Goal: Find specific page/section: Find specific page/section

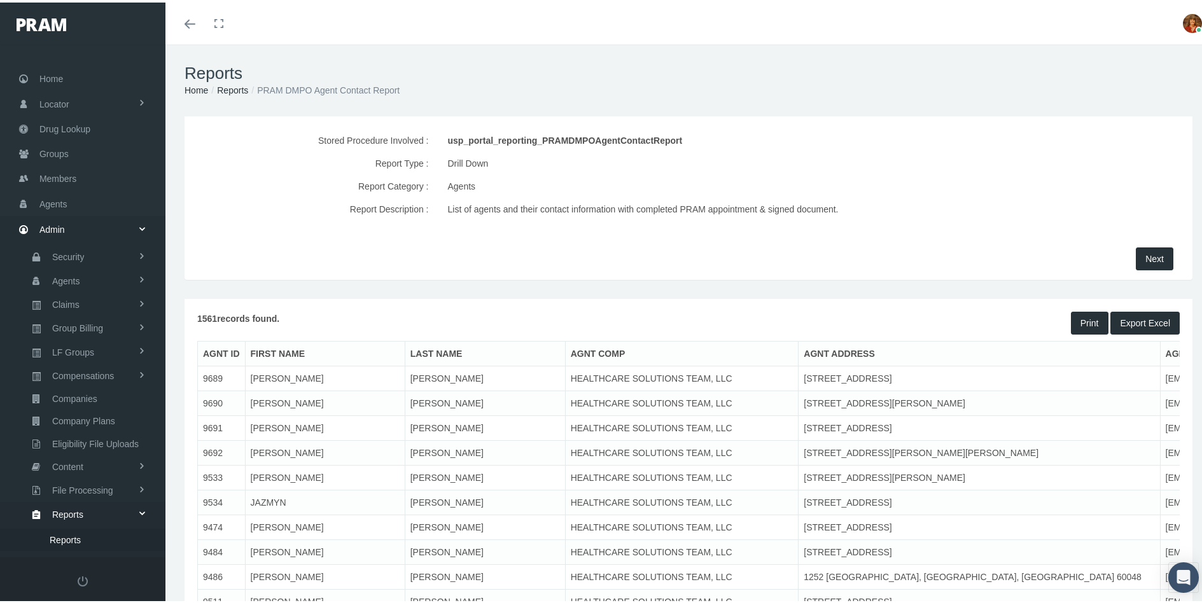
scroll to position [94, 0]
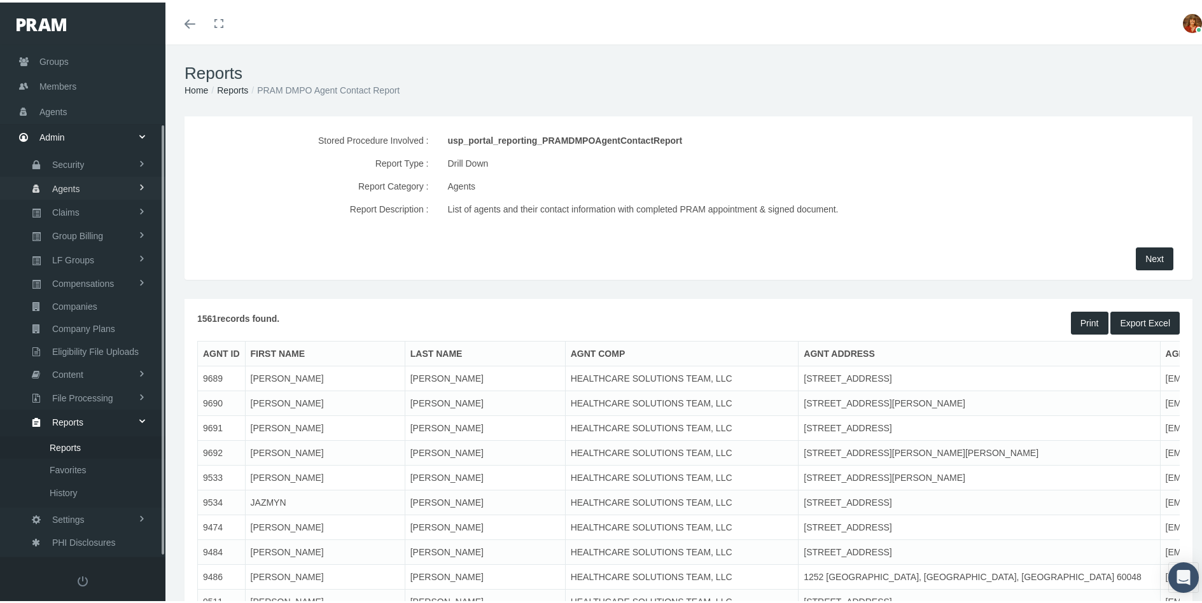
click at [78, 186] on span "Agents" at bounding box center [66, 187] width 28 height 22
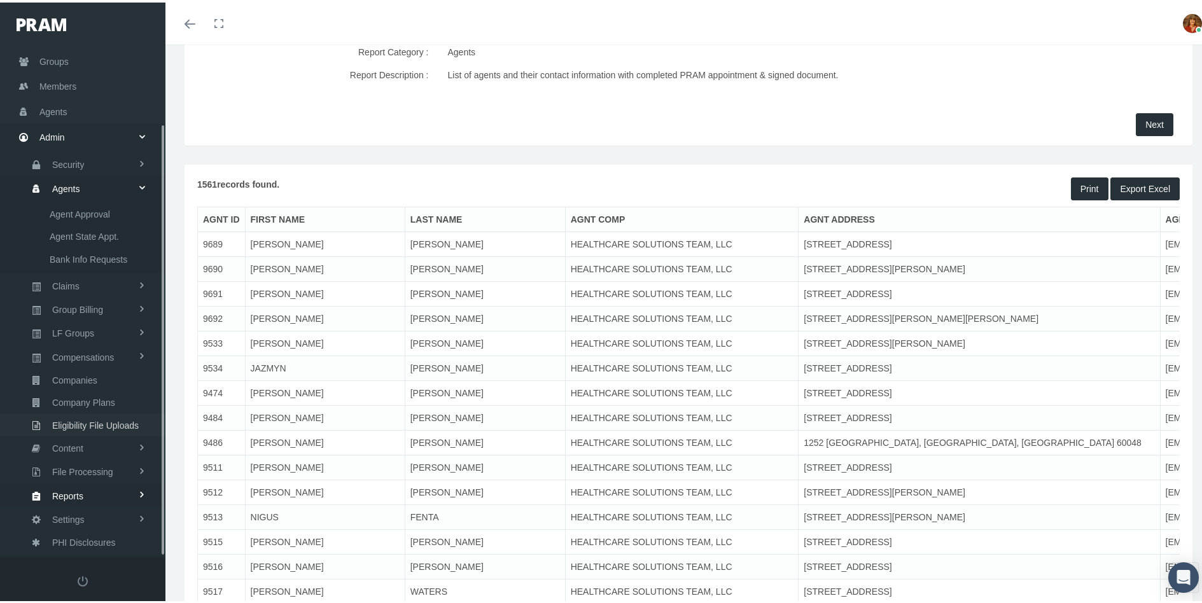
scroll to position [254, 0]
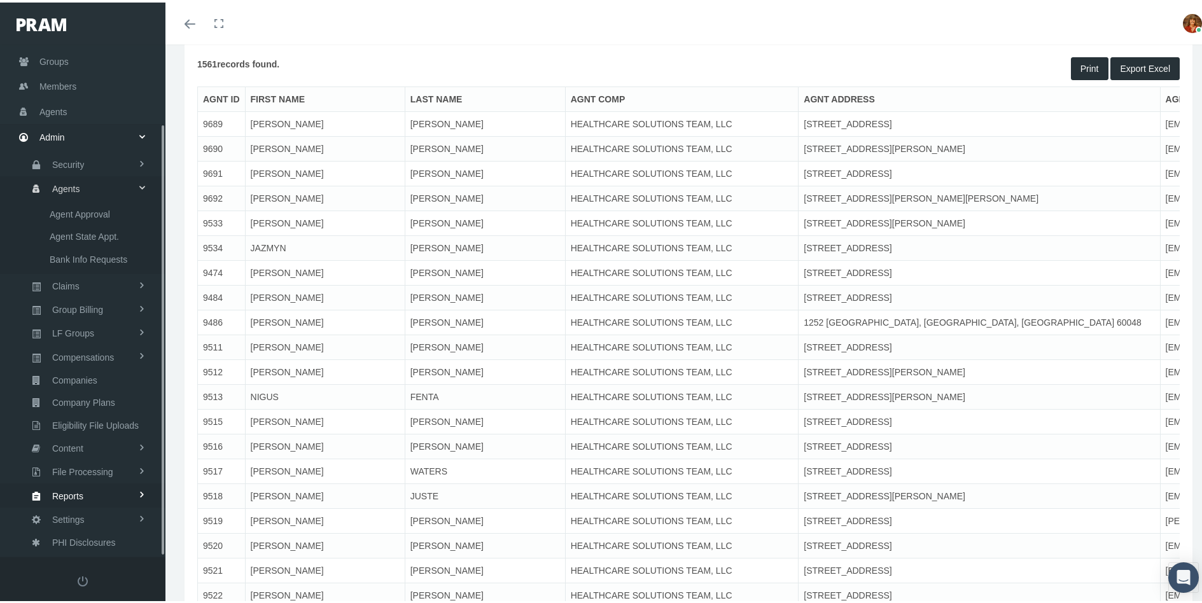
click at [78, 186] on span "Agents" at bounding box center [66, 187] width 28 height 22
click at [73, 233] on span "Security" at bounding box center [68, 236] width 32 height 22
click at [65, 356] on span "Agents" at bounding box center [66, 355] width 28 height 22
click at [67, 177] on span "Agents" at bounding box center [53, 182] width 28 height 24
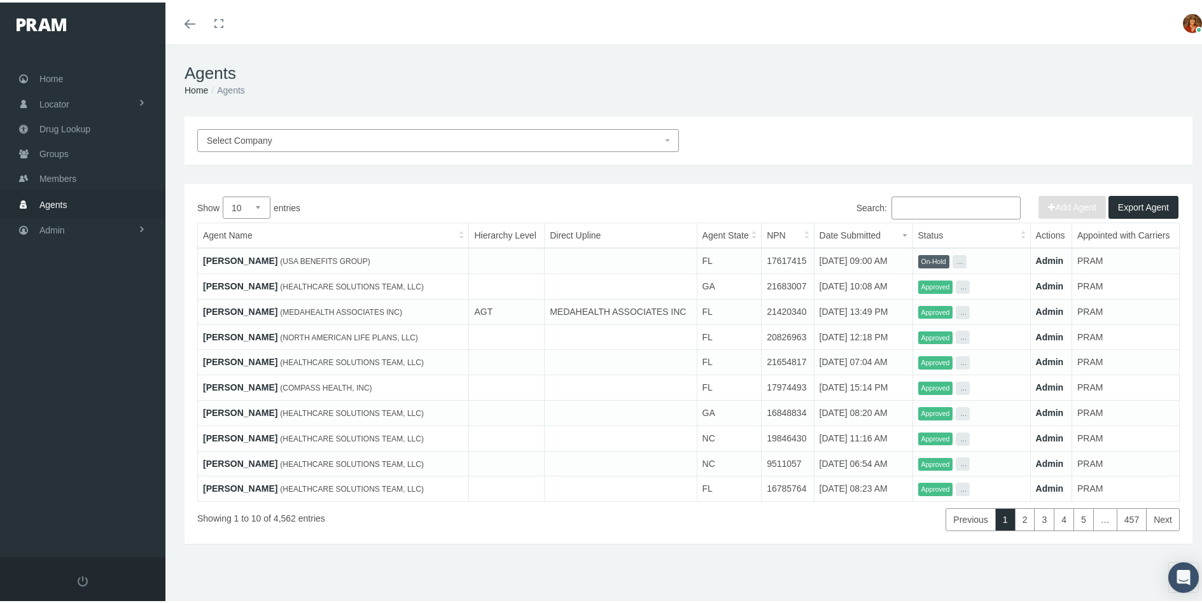
click at [58, 200] on span "Agents" at bounding box center [53, 202] width 28 height 24
click at [908, 209] on input "Search:" at bounding box center [955, 205] width 129 height 23
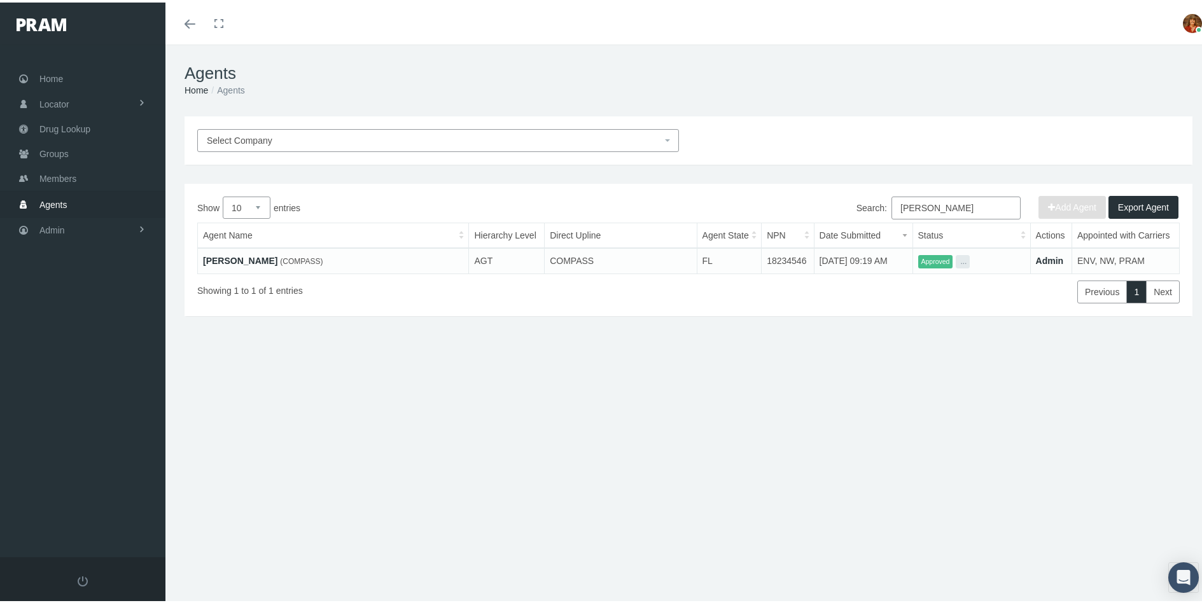
type input "Julie Andrews"
click at [232, 260] on link "Julie Andrews" at bounding box center [240, 258] width 74 height 10
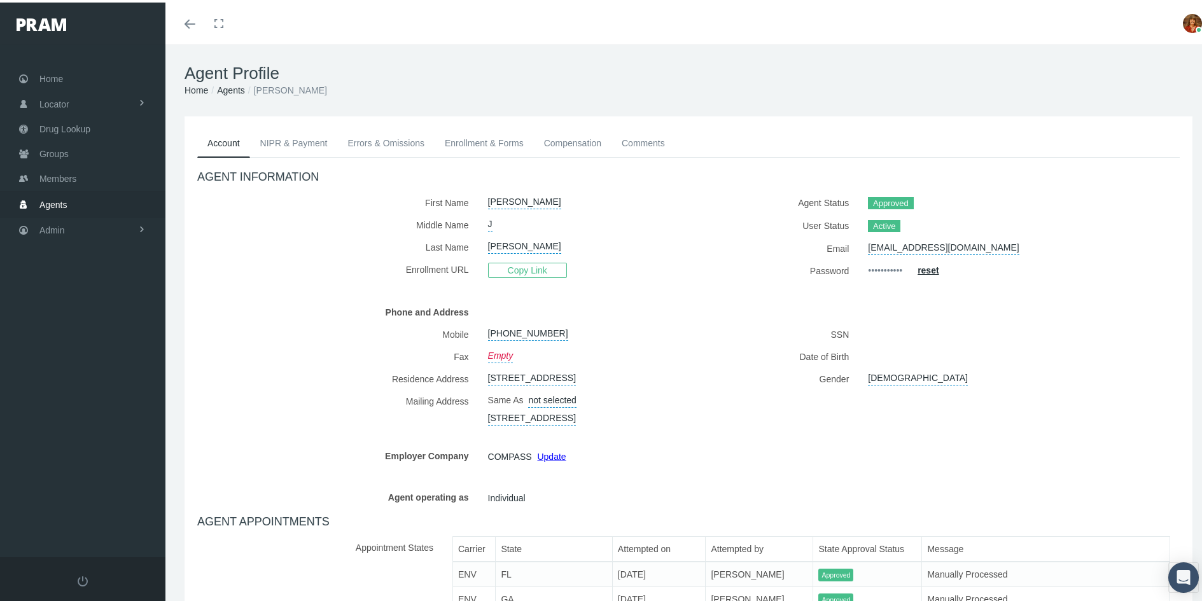
click at [381, 141] on link "Errors & Omissions" at bounding box center [385, 141] width 97 height 28
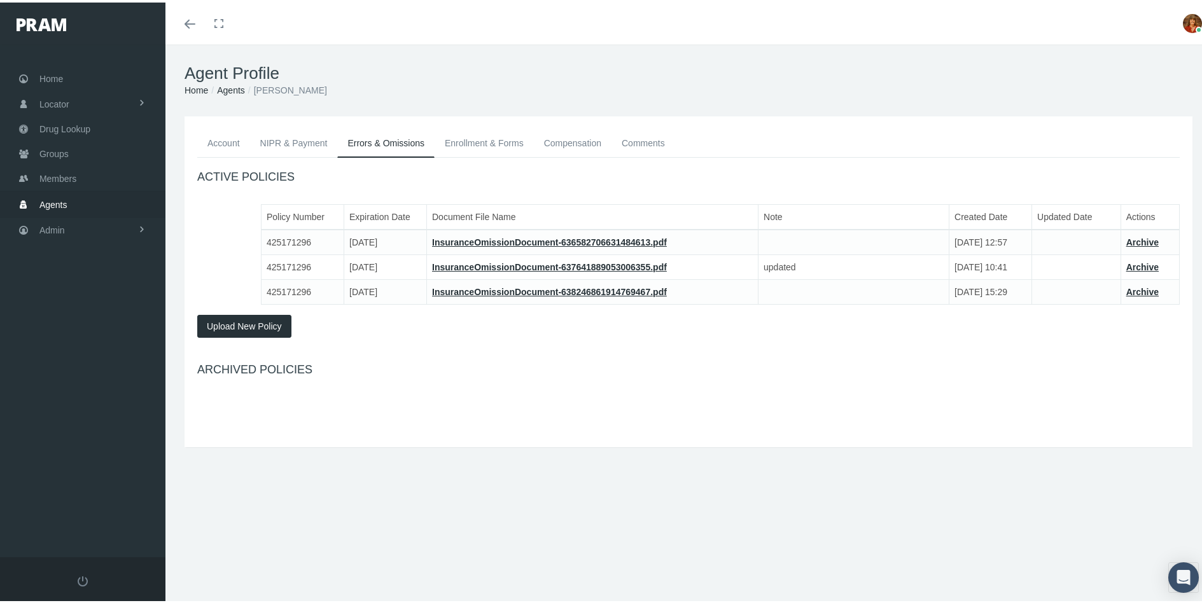
click at [471, 137] on link "Enrollment & Forms" at bounding box center [483, 141] width 99 height 28
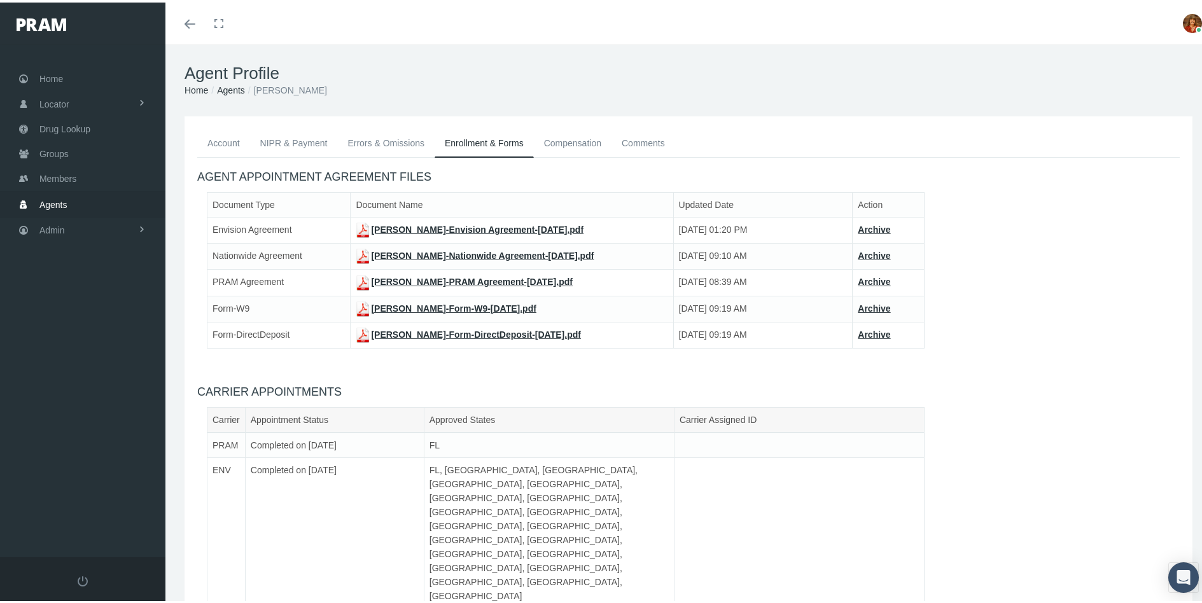
click at [580, 141] on link "Compensation" at bounding box center [573, 141] width 78 height 28
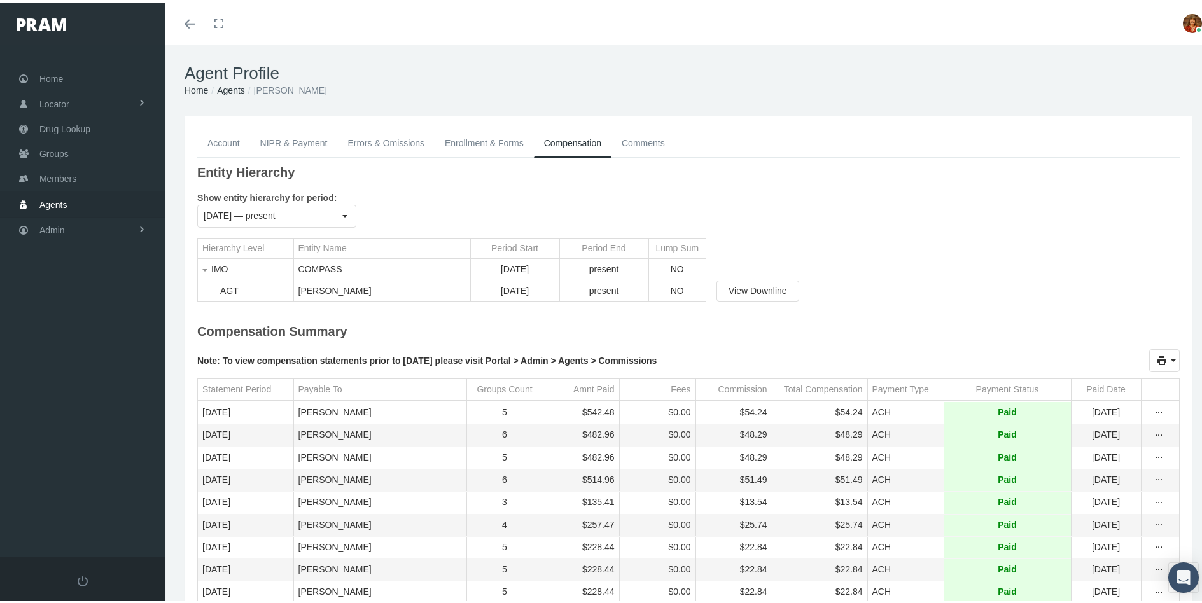
click at [286, 138] on link "NIPR & Payment" at bounding box center [294, 141] width 88 height 28
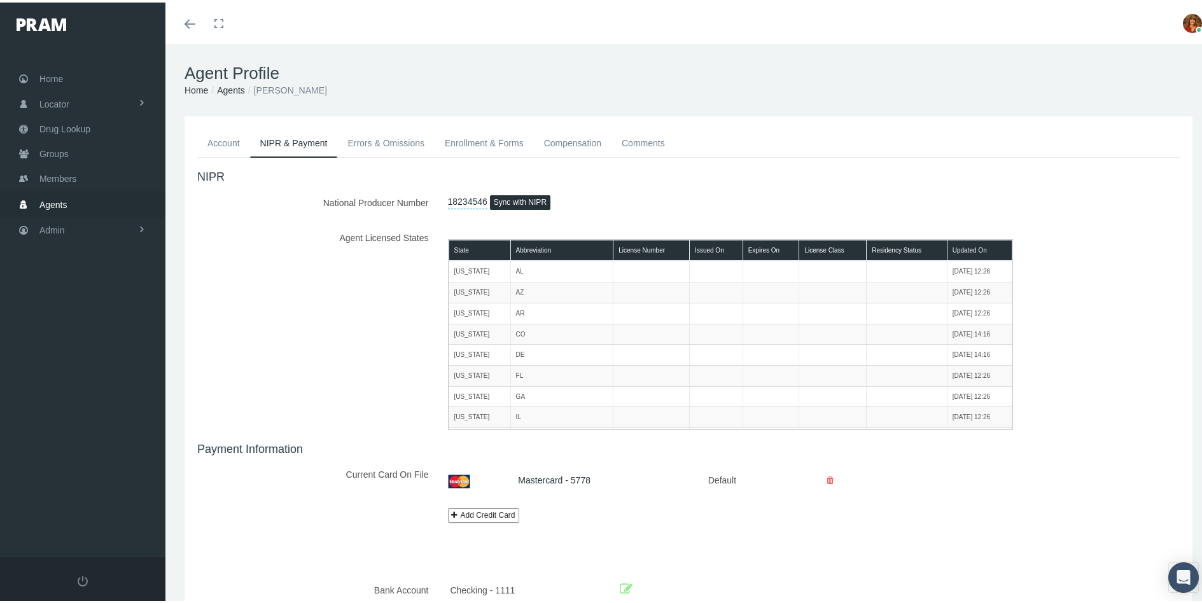
click at [482, 138] on link "Enrollment & Forms" at bounding box center [483, 141] width 99 height 28
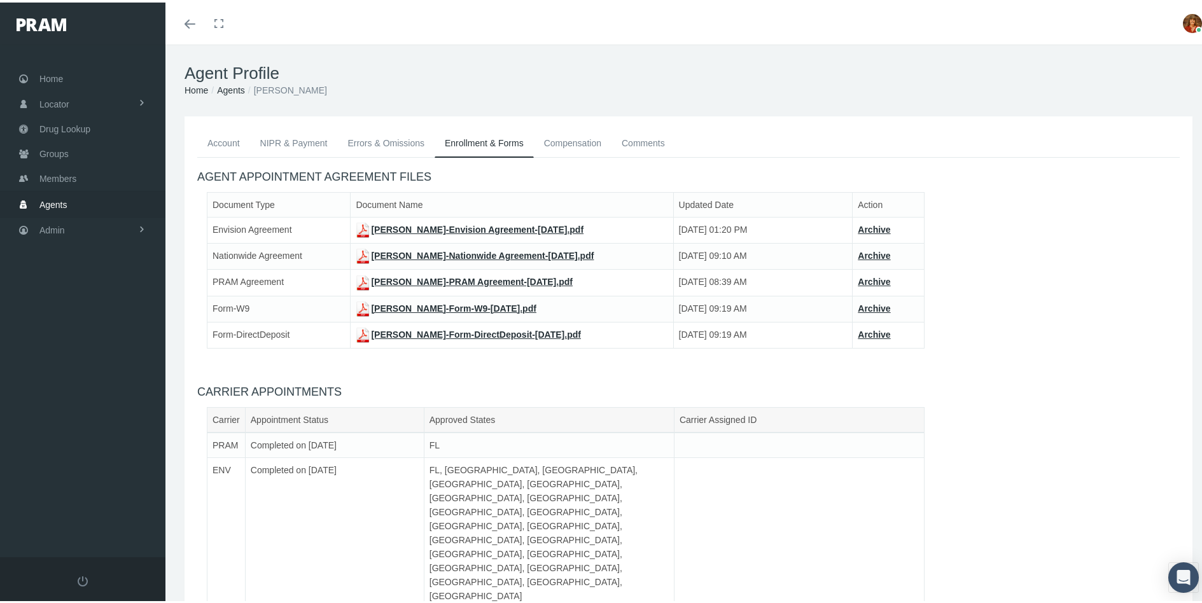
click at [637, 138] on link "Comments" at bounding box center [643, 141] width 64 height 28
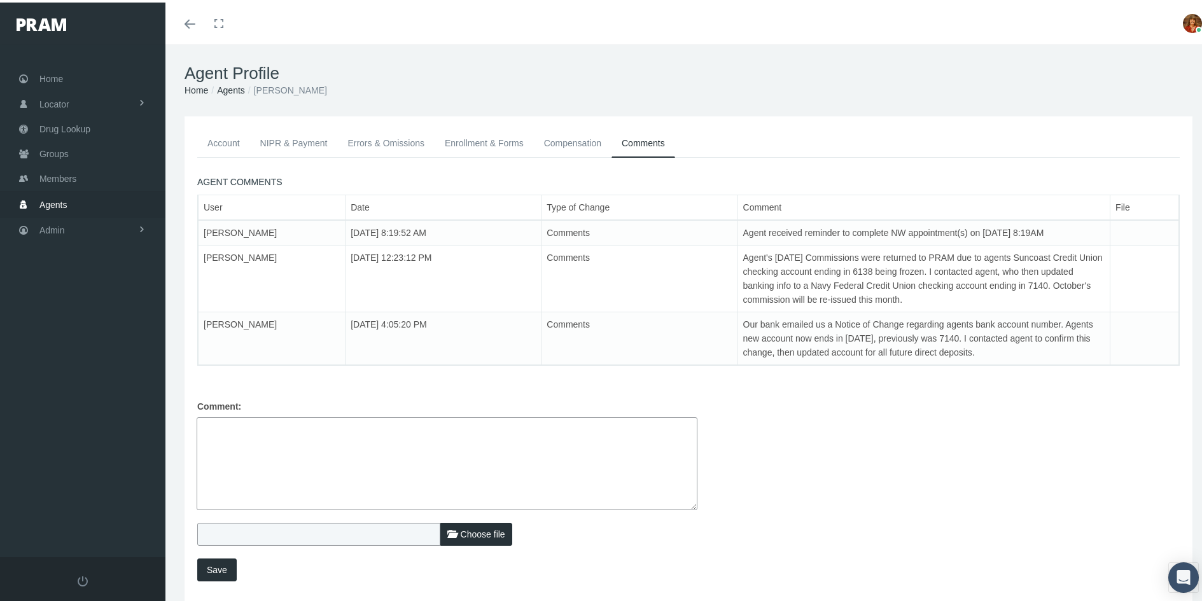
click at [216, 142] on link "Account" at bounding box center [223, 141] width 53 height 28
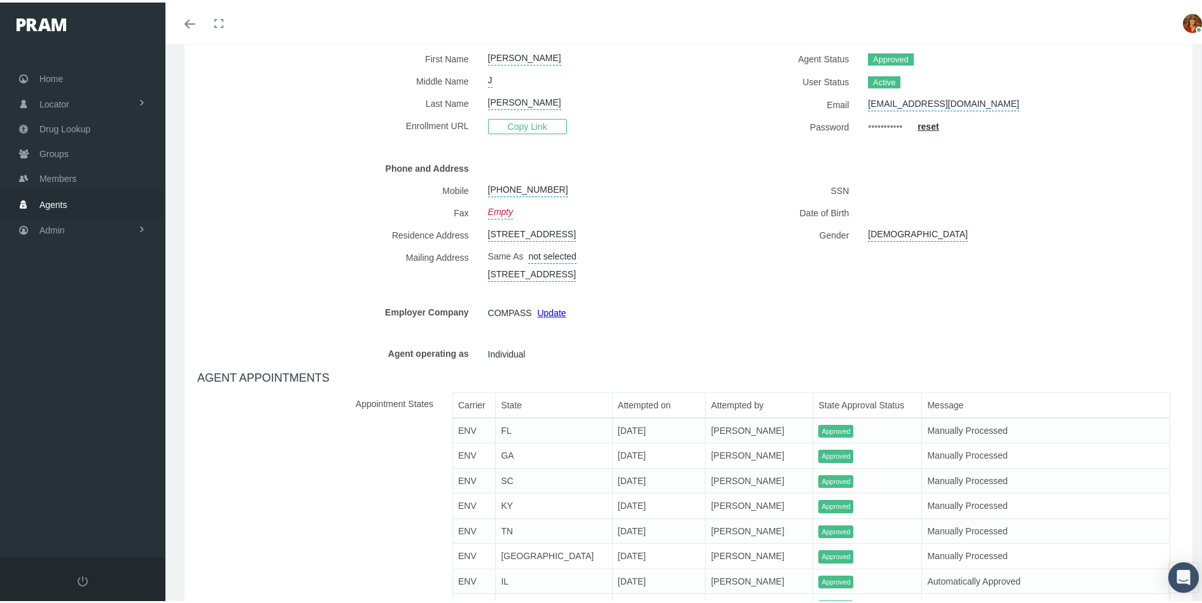
scroll to position [127, 0]
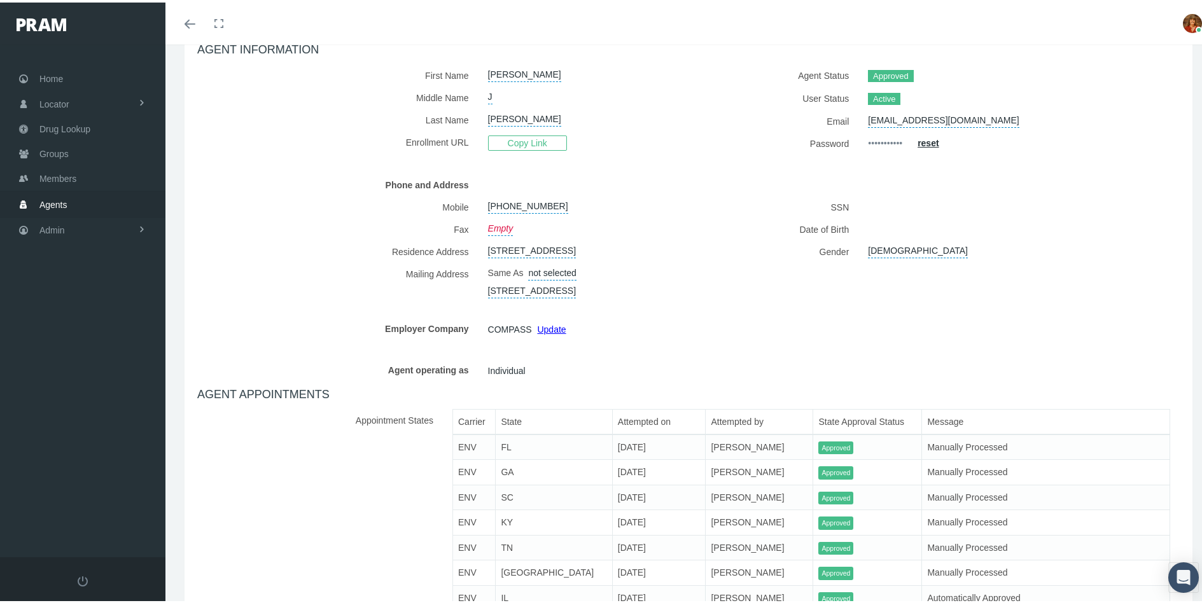
click at [556, 332] on link "Update" at bounding box center [551, 327] width 29 height 10
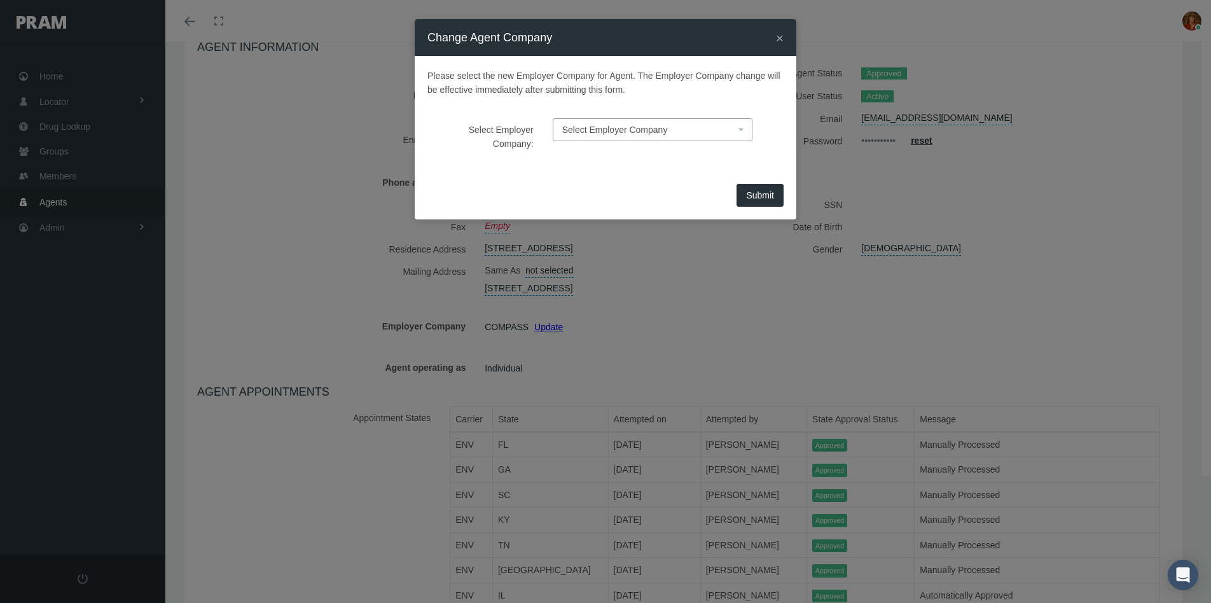
click at [777, 35] on span "×" at bounding box center [780, 38] width 8 height 15
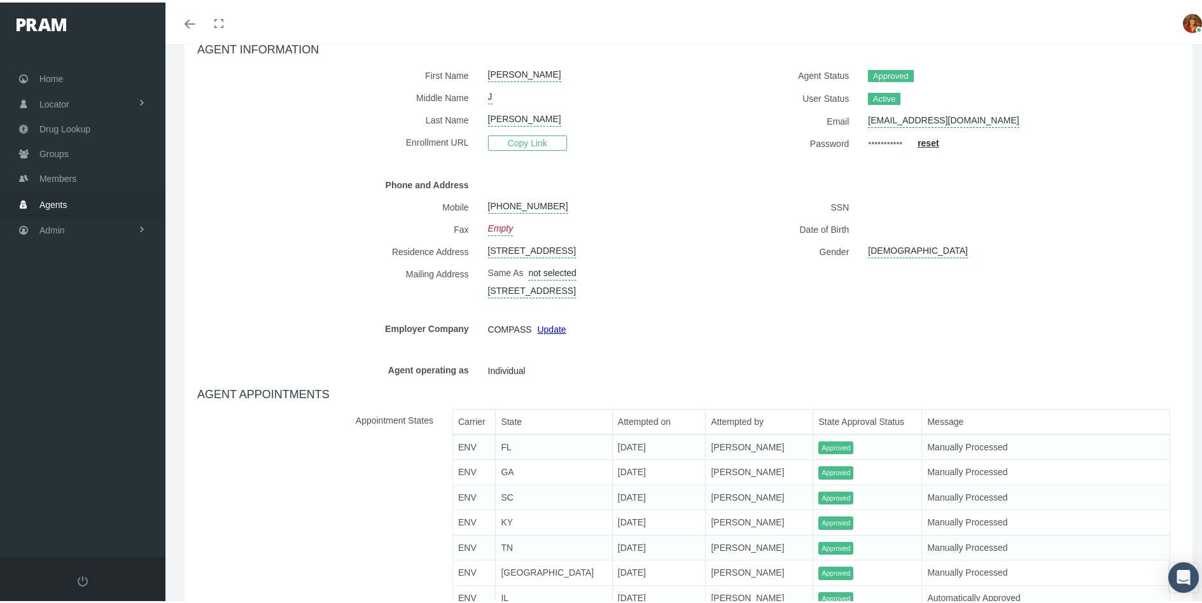
scroll to position [64, 0]
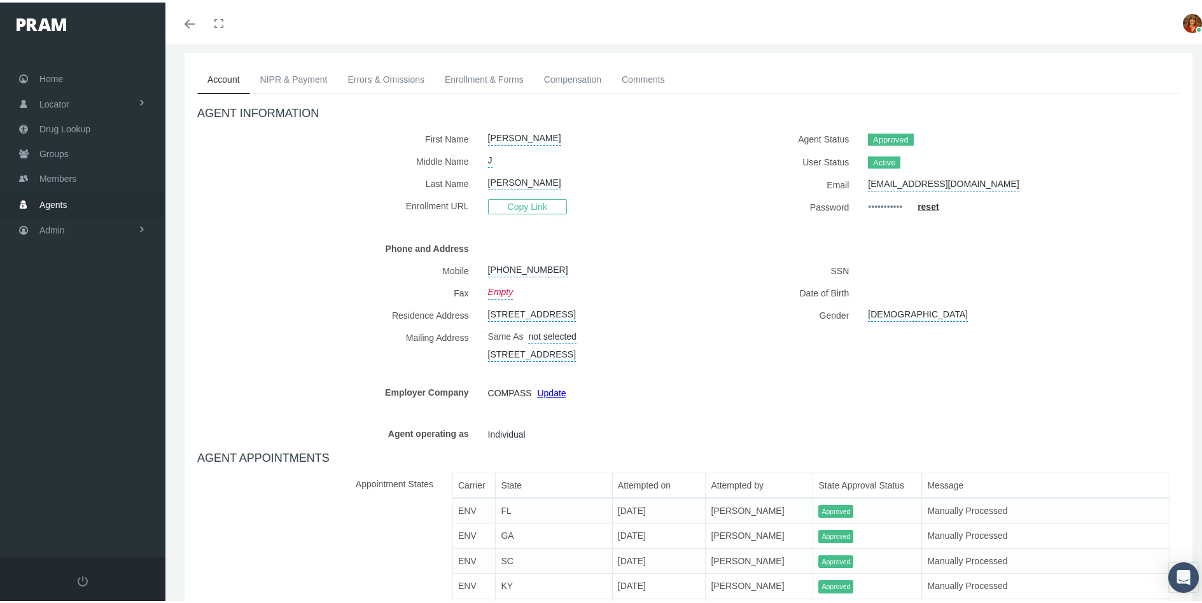
click at [49, 200] on span "Agents" at bounding box center [53, 202] width 28 height 24
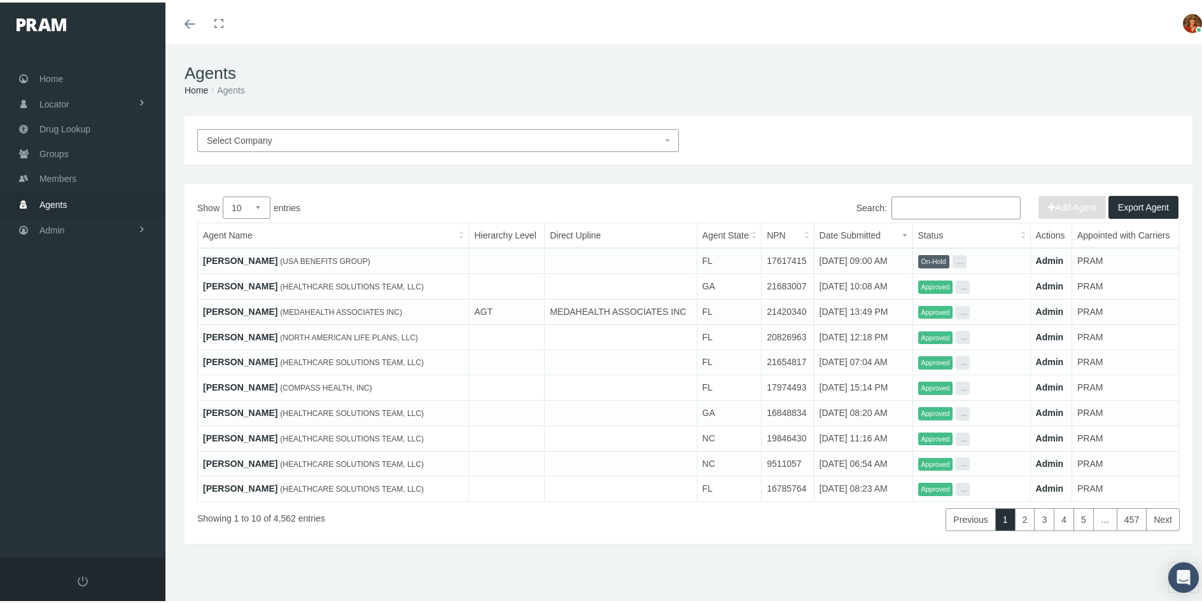
click at [906, 209] on input "Search:" at bounding box center [955, 205] width 129 height 23
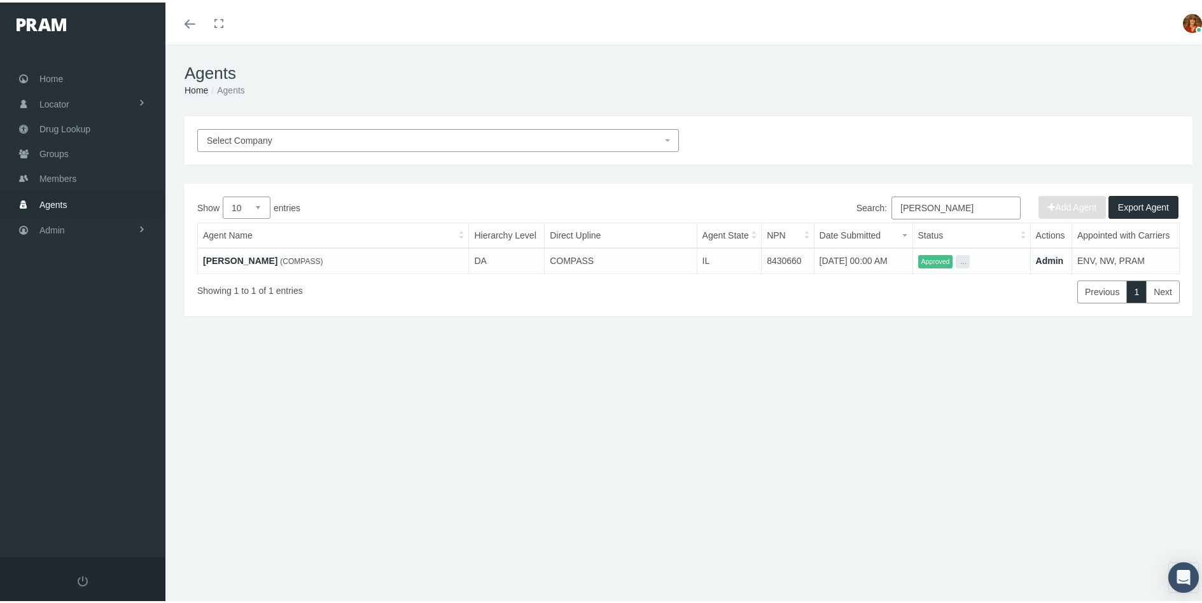
type input "[PERSON_NAME]"
drag, startPoint x: 220, startPoint y: 256, endPoint x: 438, endPoint y: 268, distance: 218.5
click at [221, 255] on link "[PERSON_NAME]" at bounding box center [240, 258] width 74 height 10
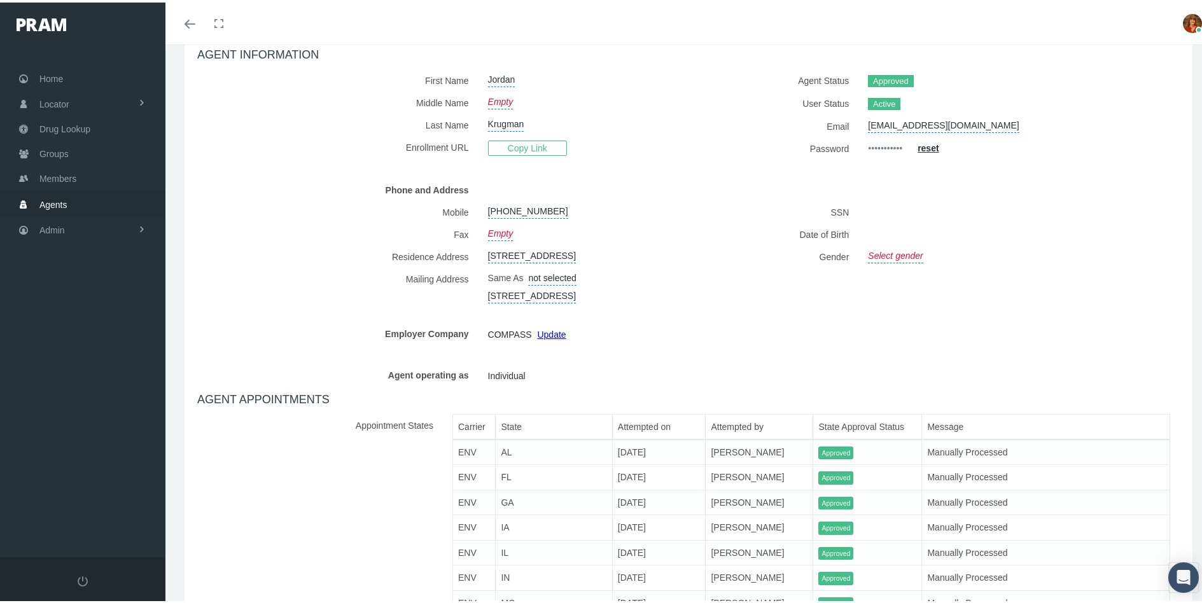
scroll to position [127, 0]
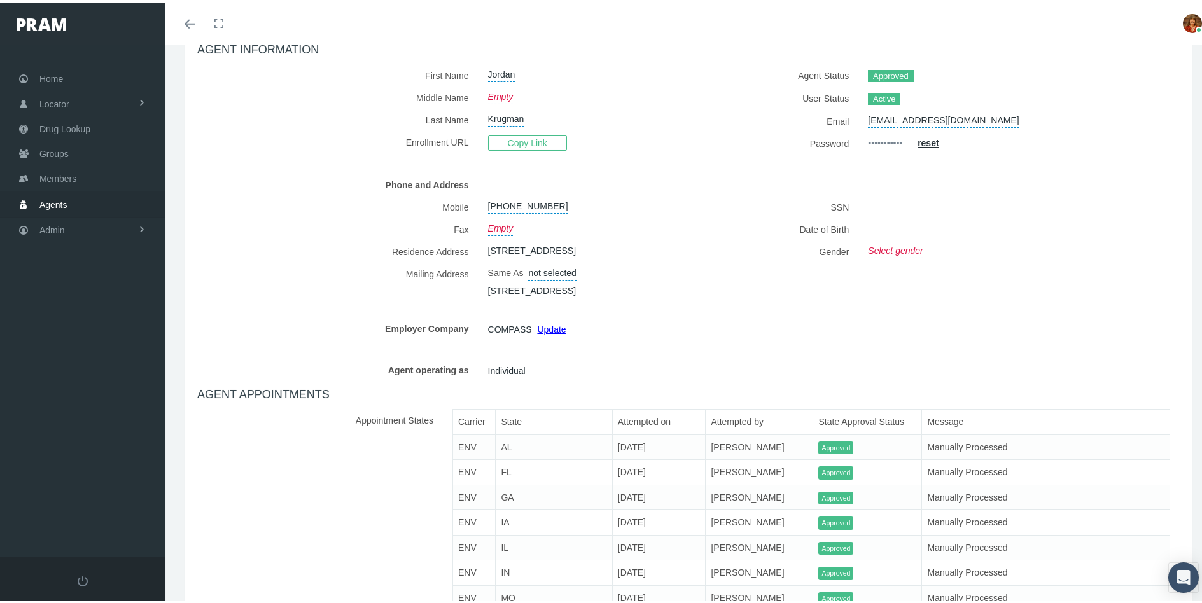
click at [48, 197] on span "Agents" at bounding box center [53, 202] width 28 height 24
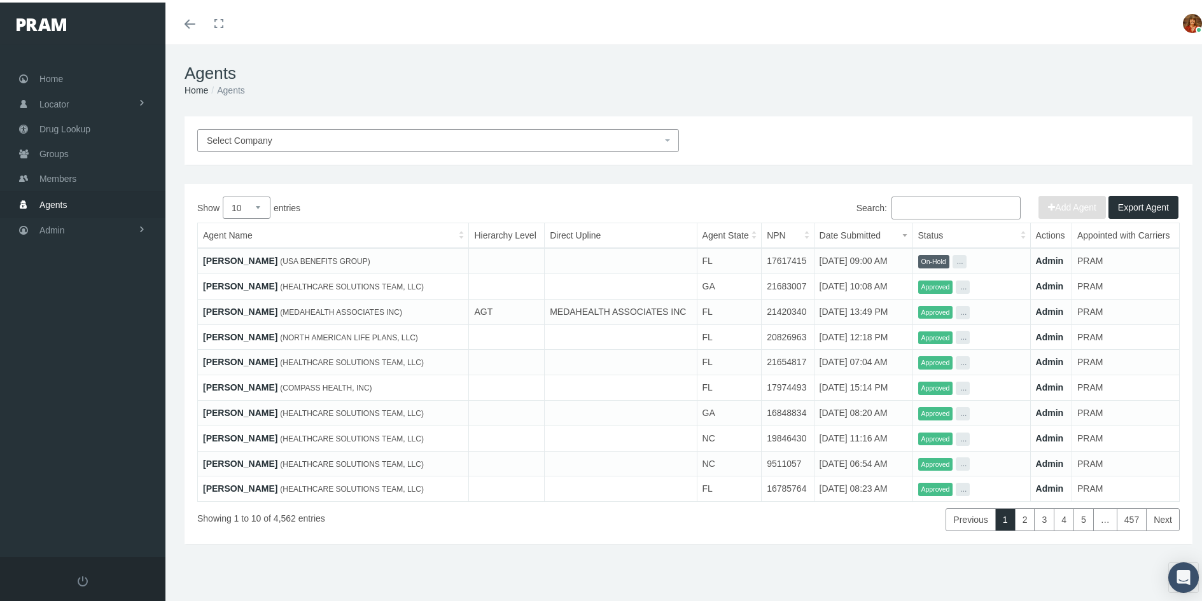
click at [947, 202] on input "Search:" at bounding box center [955, 205] width 129 height 23
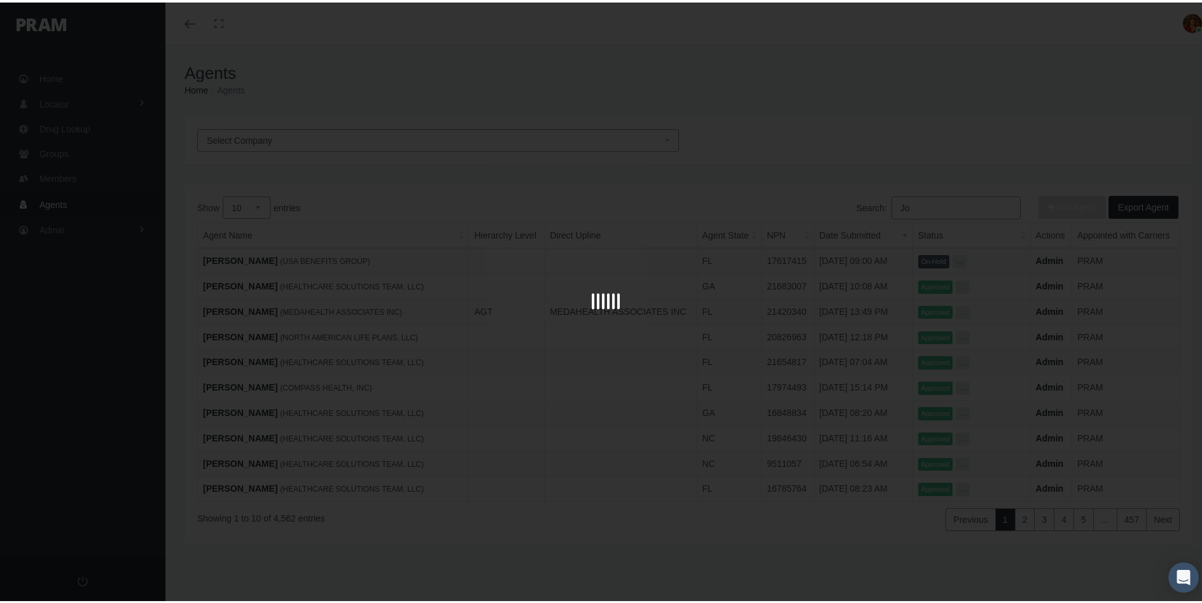
type input "J"
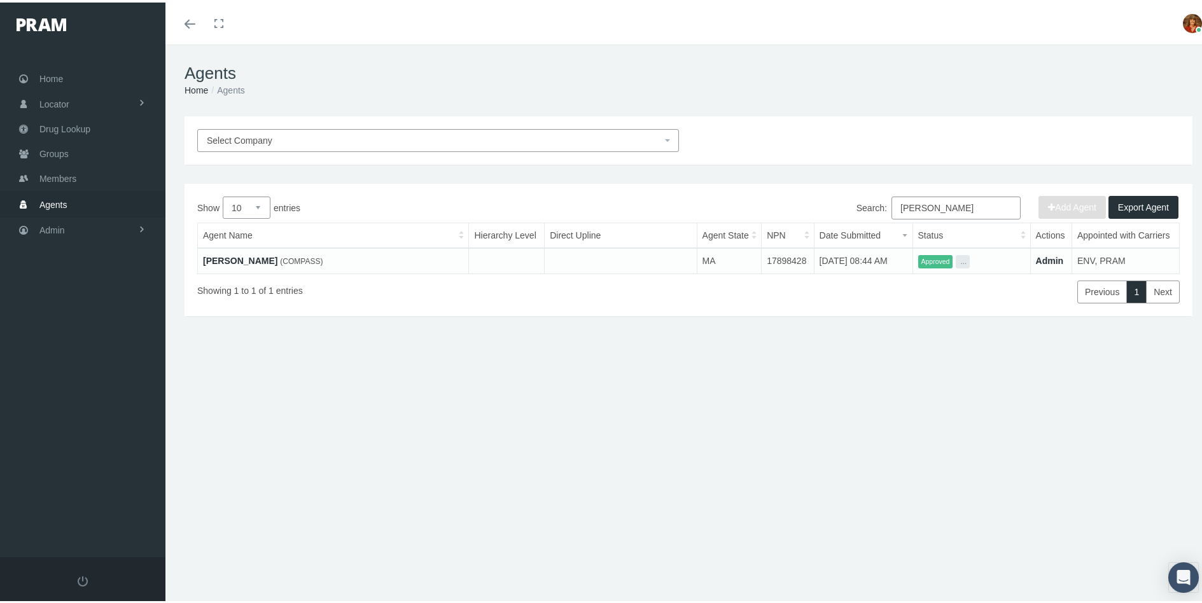
type input "[PERSON_NAME]"
click at [223, 259] on link "Todd Gallo" at bounding box center [240, 258] width 74 height 10
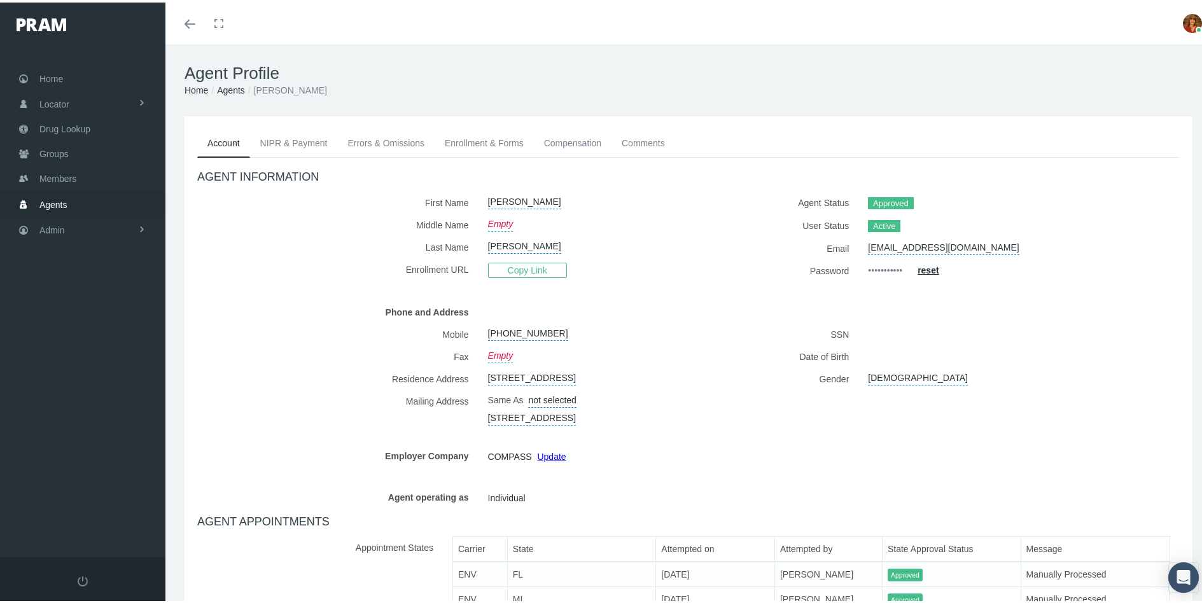
click at [58, 198] on span "Agents" at bounding box center [53, 202] width 28 height 24
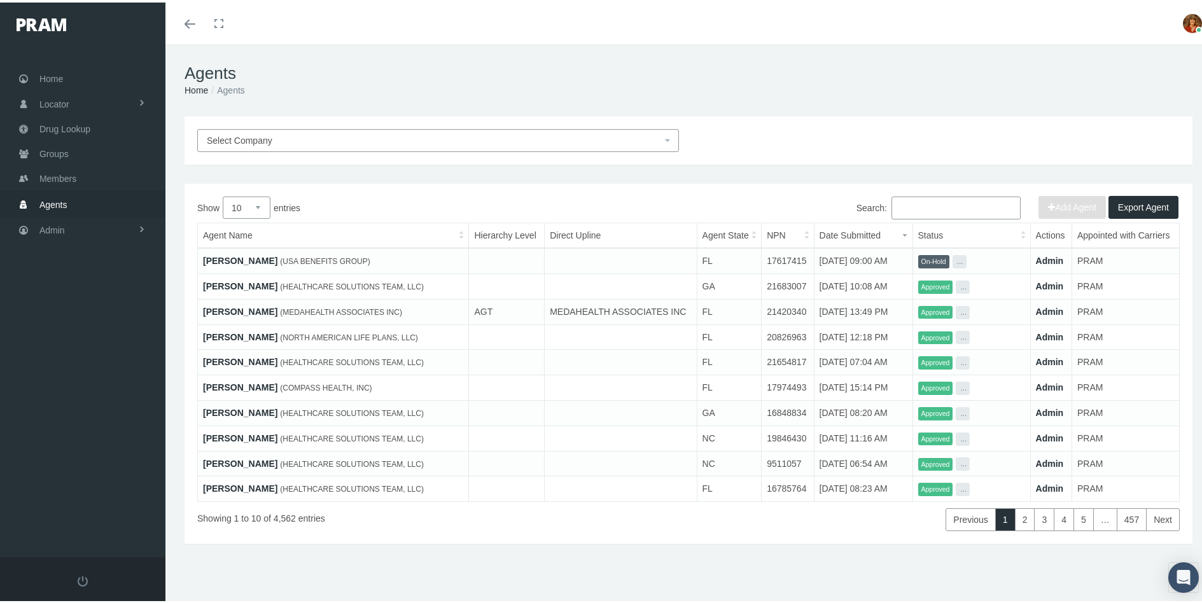
click at [940, 205] on input "Search:" at bounding box center [955, 205] width 129 height 23
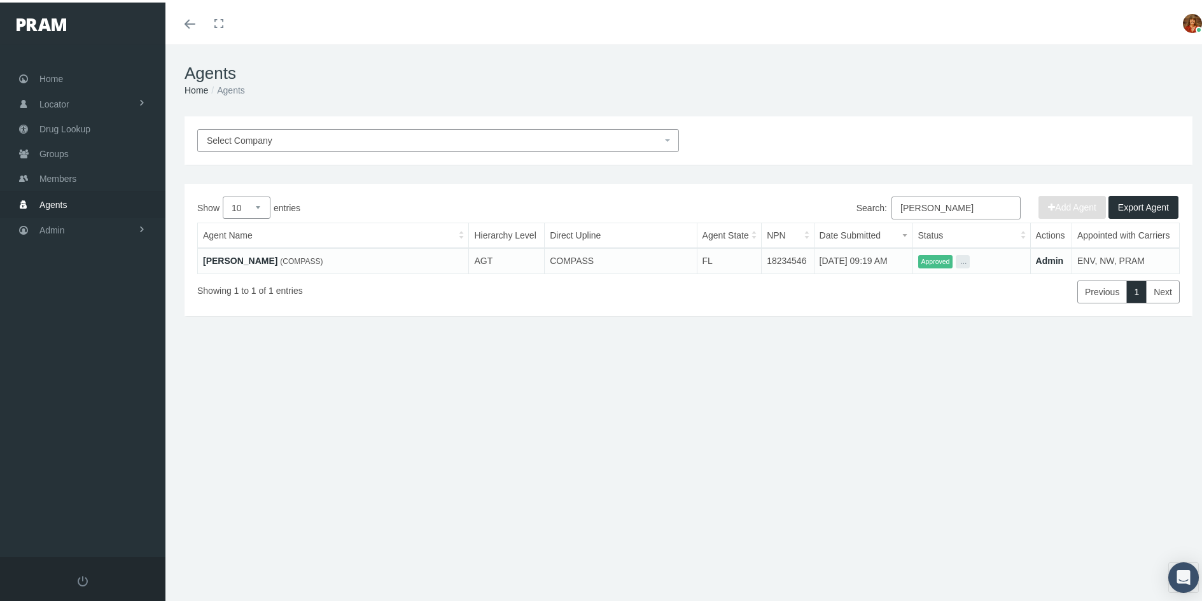
type input "Julie Andrews"
click at [242, 255] on link "Julie Andrews" at bounding box center [240, 258] width 74 height 10
